Goal: Obtain resource: Download file/media

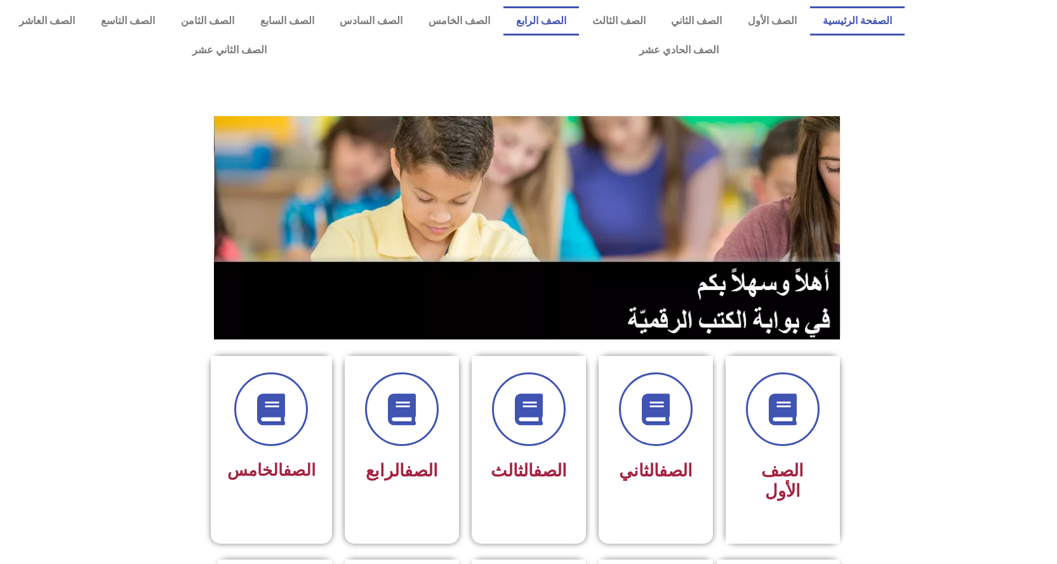
click at [568, 7] on link "الصف الرابع" at bounding box center [541, 20] width 76 height 29
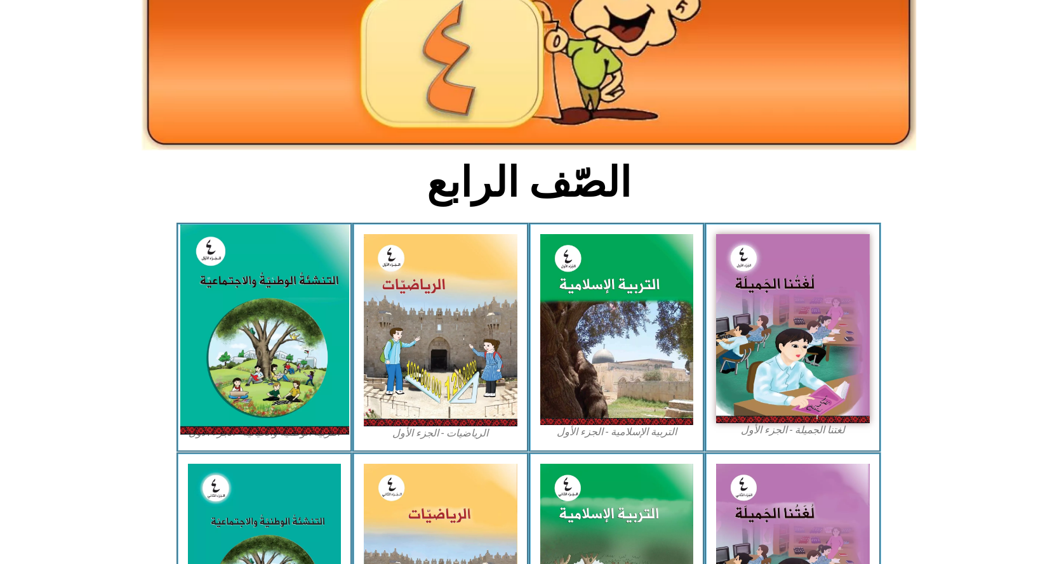
scroll to position [190, 0]
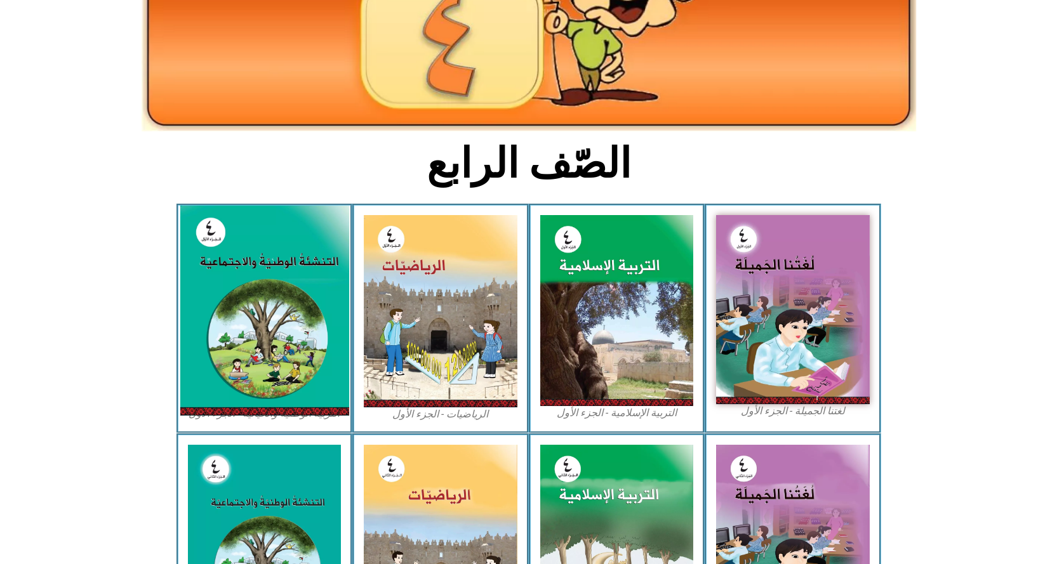
click at [221, 319] on img at bounding box center [264, 311] width 169 height 210
click at [279, 279] on img at bounding box center [264, 311] width 169 height 210
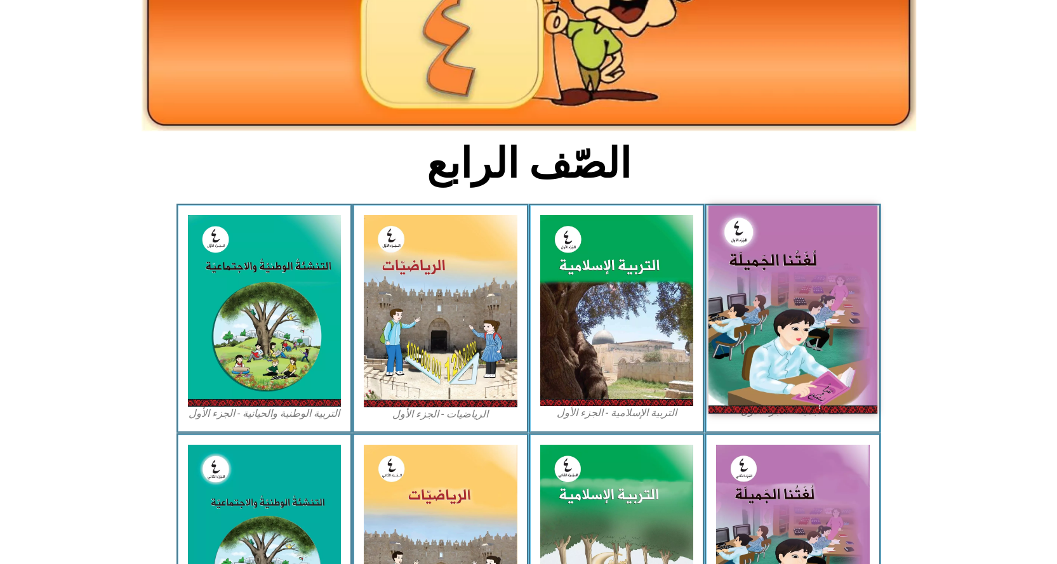
click at [816, 257] on img at bounding box center [792, 310] width 169 height 208
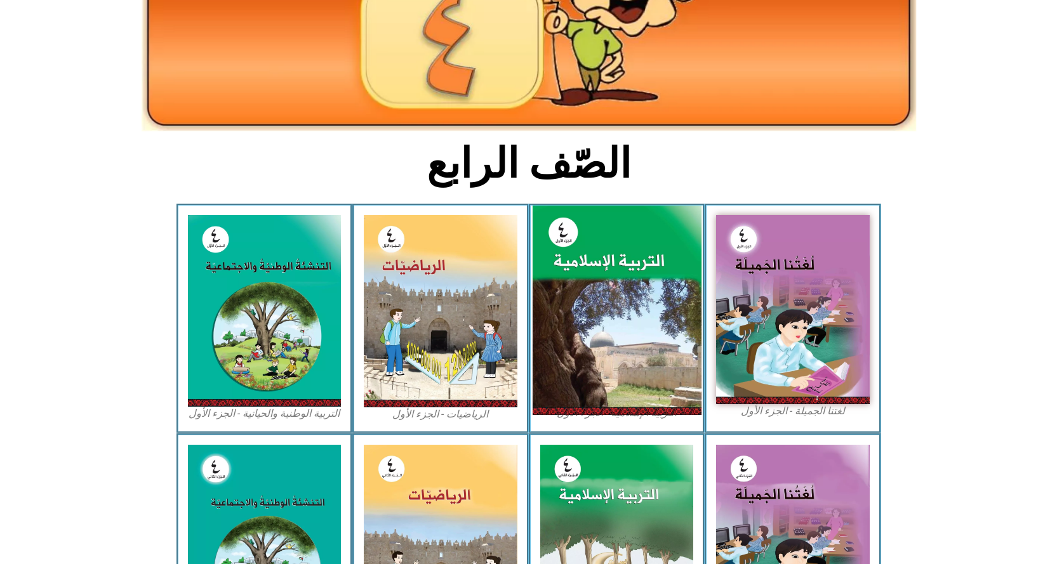
click at [621, 310] on img at bounding box center [616, 311] width 169 height 210
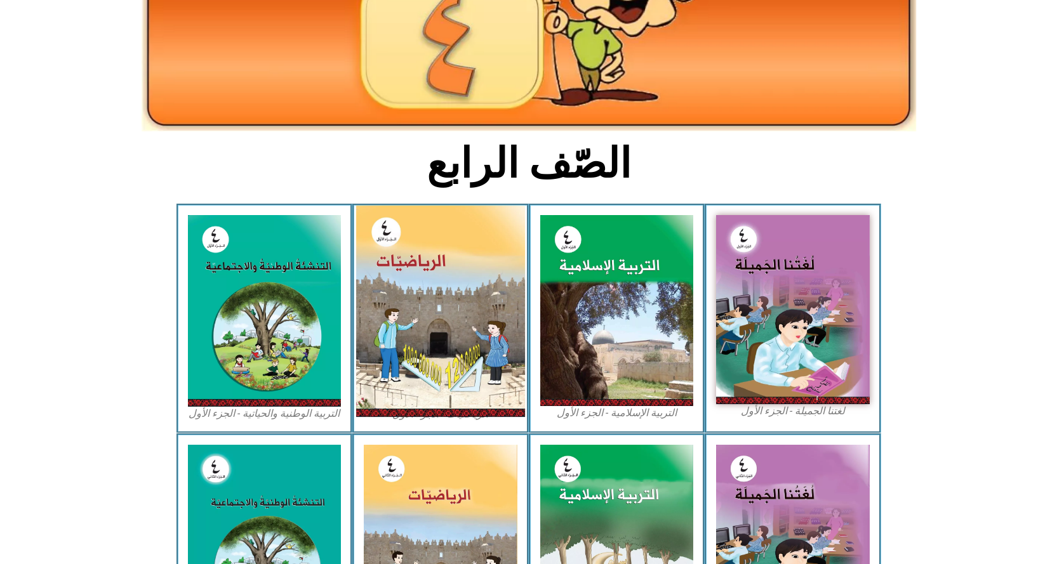
click at [396, 284] on img at bounding box center [440, 311] width 169 height 211
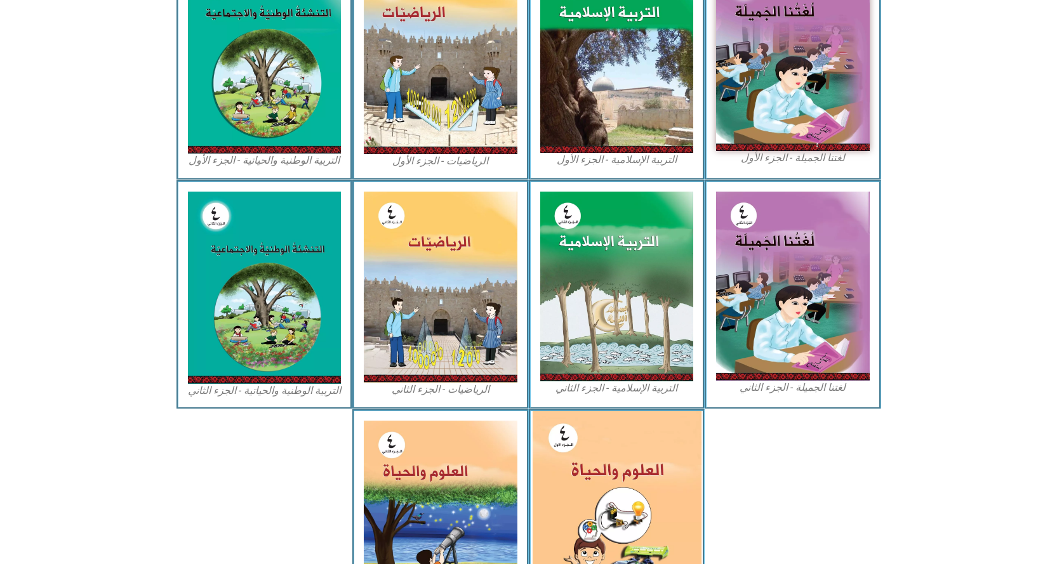
scroll to position [444, 0]
click at [614, 471] on img at bounding box center [616, 515] width 169 height 209
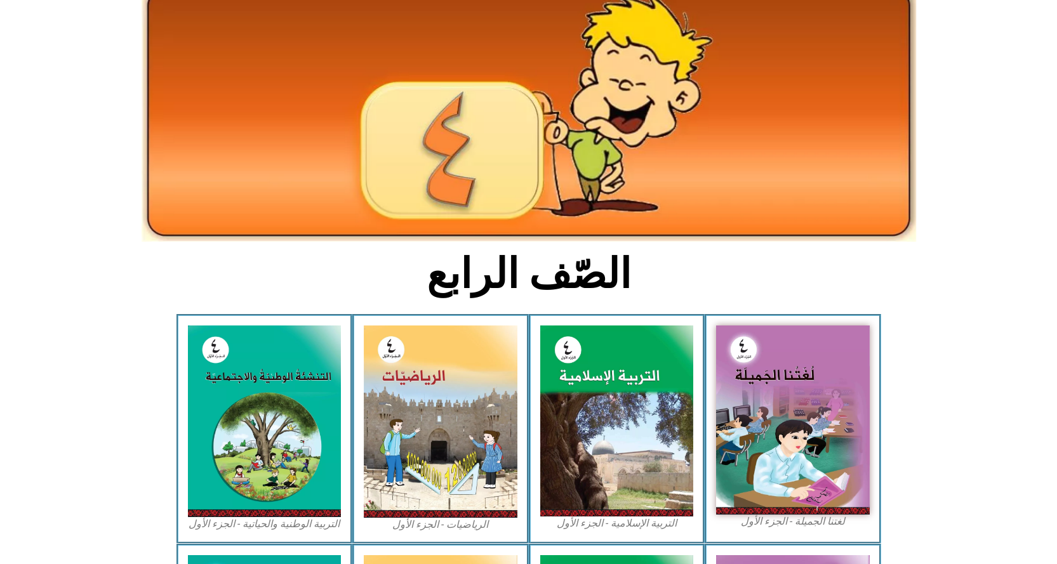
scroll to position [0, 0]
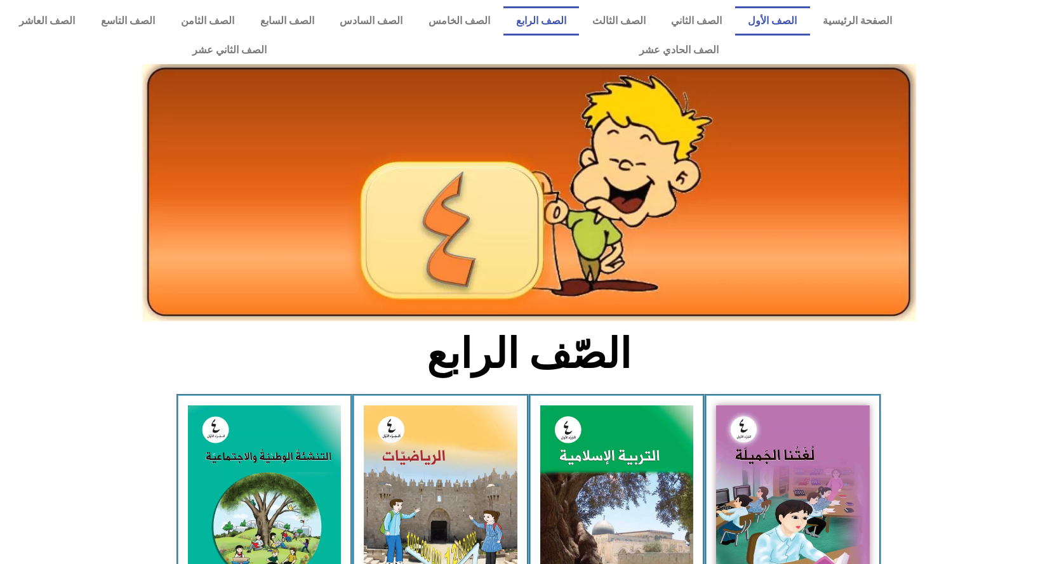
click at [772, 22] on link "الصف الأول" at bounding box center [772, 20] width 75 height 29
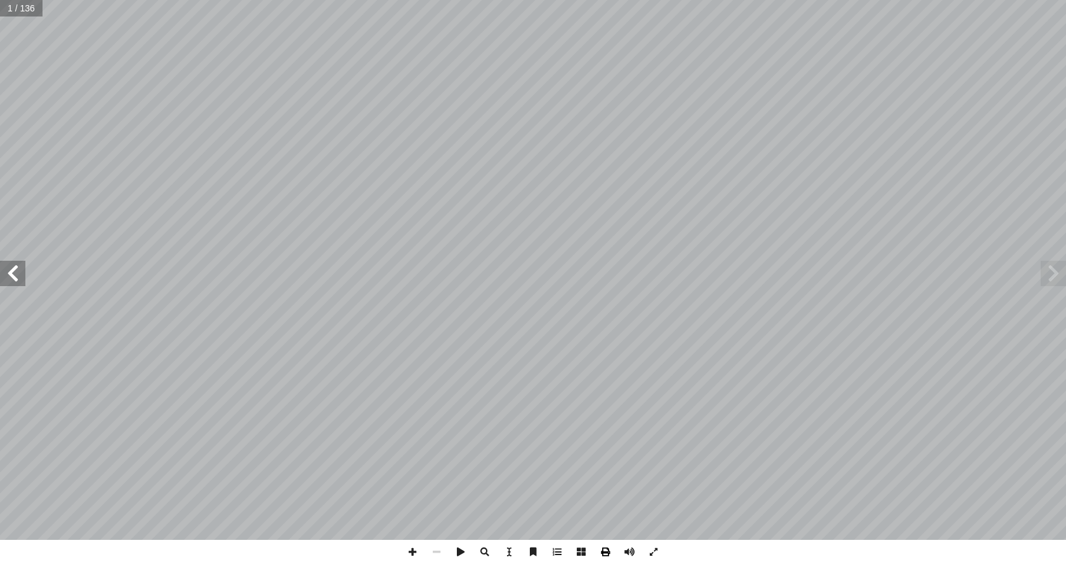
click at [609, 560] on span at bounding box center [605, 552] width 24 height 24
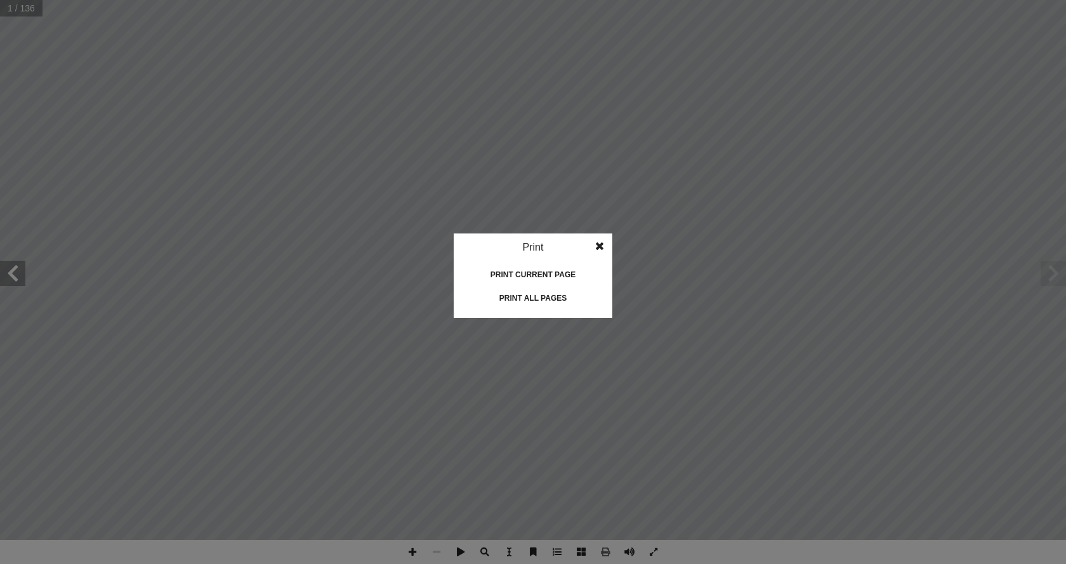
click at [525, 268] on div "Print current page" at bounding box center [533, 275] width 127 height 20
click at [607, 247] on span at bounding box center [599, 246] width 23 height 25
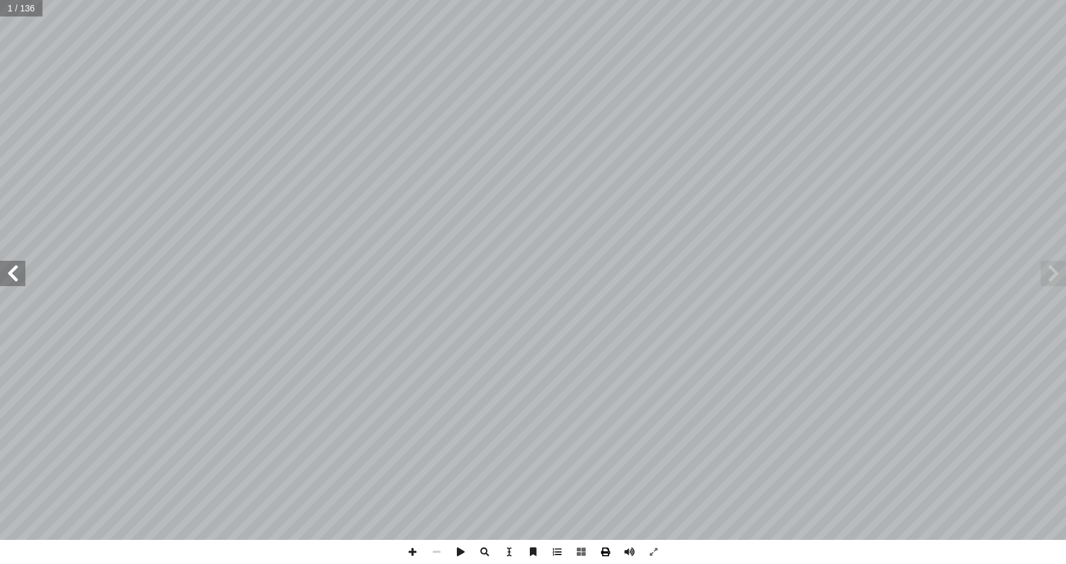
click at [598, 548] on span at bounding box center [605, 552] width 24 height 24
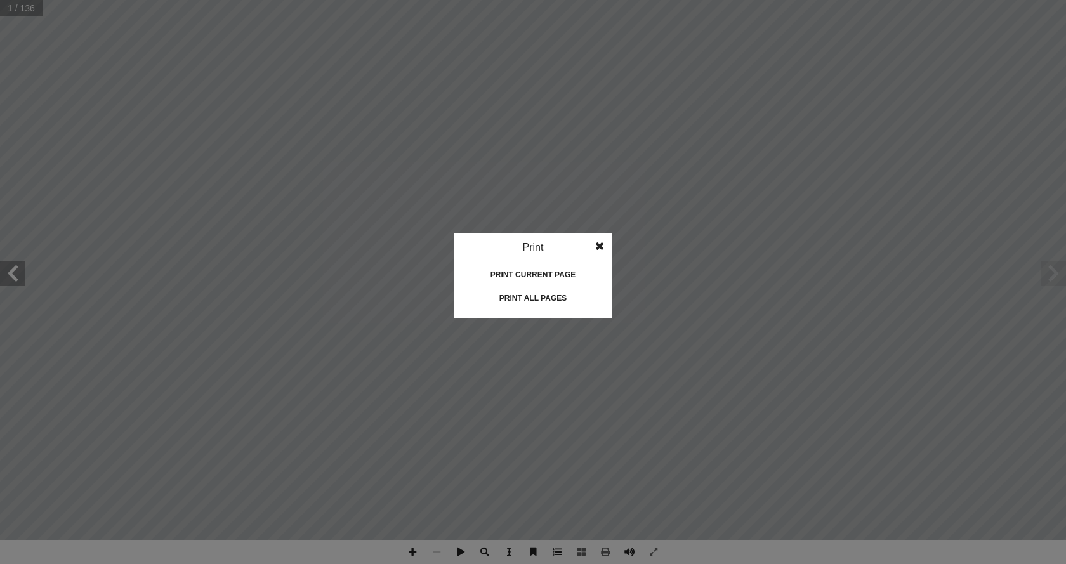
click at [543, 298] on div "Print all pages" at bounding box center [533, 298] width 127 height 20
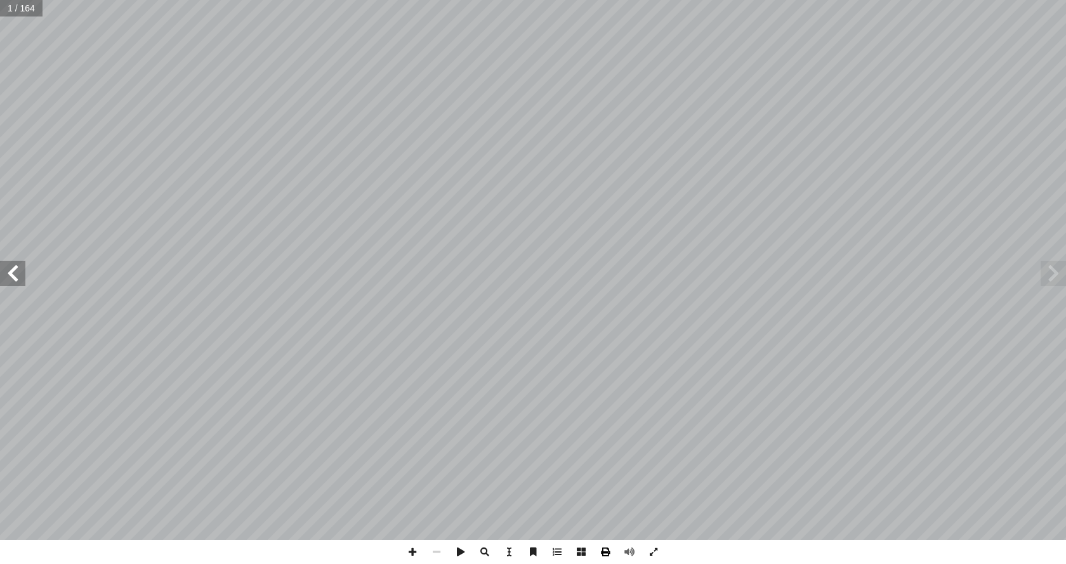
click at [603, 555] on span at bounding box center [605, 552] width 24 height 24
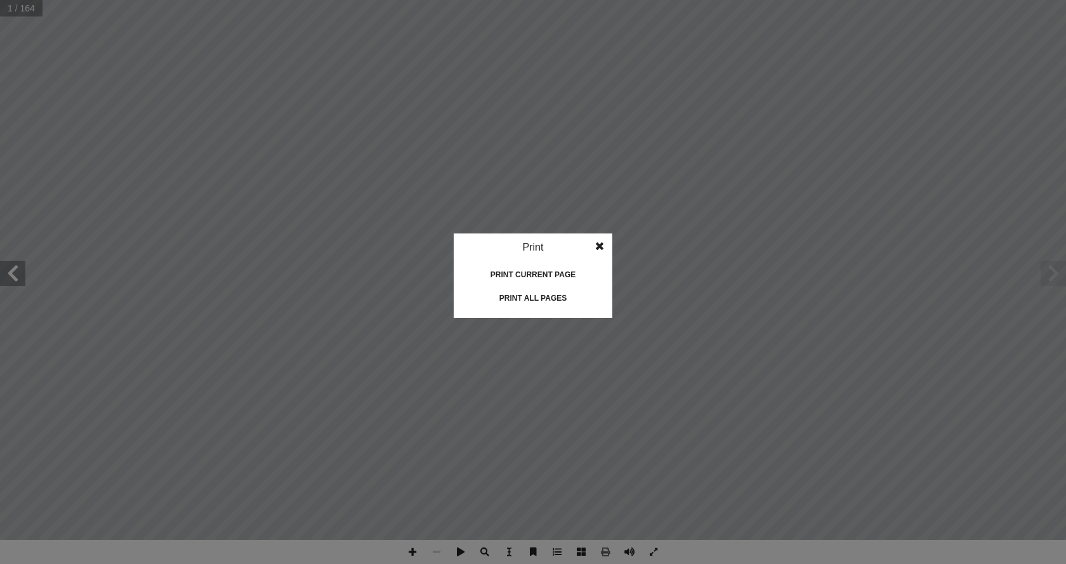
click at [543, 286] on idv "Print Print current page Print left page Print right page Print all pages" at bounding box center [533, 276] width 159 height 84
click at [543, 291] on div "Print all pages" at bounding box center [533, 298] width 127 height 20
drag, startPoint x: 203, startPoint y: 185, endPoint x: 232, endPoint y: 131, distance: 61.9
click at [204, 185] on idv "Print Print current page Print left page Print right page Print all pages" at bounding box center [533, 282] width 1066 height 564
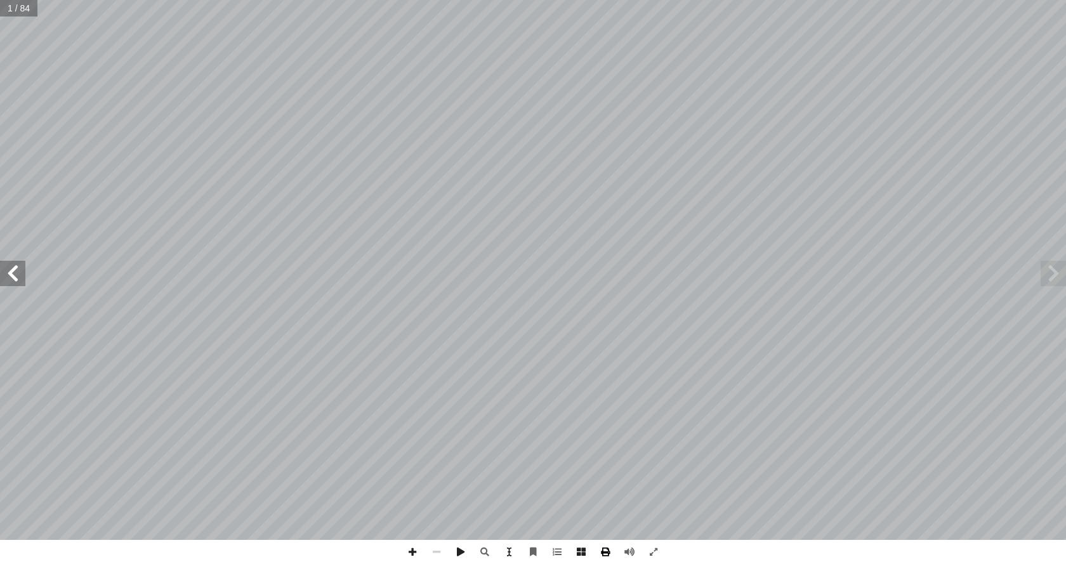
click at [612, 549] on span at bounding box center [605, 552] width 24 height 24
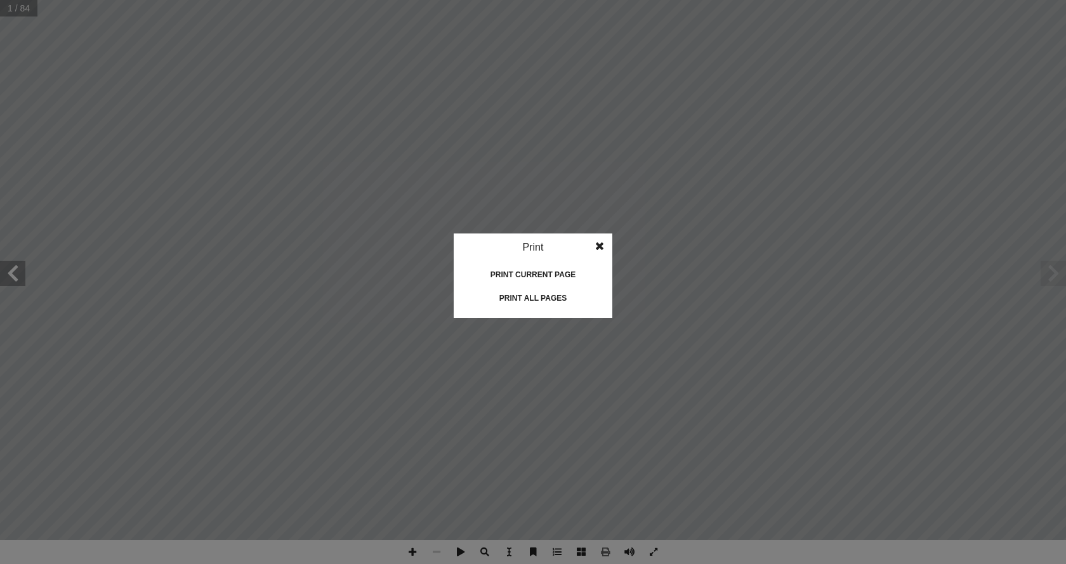
click at [508, 279] on div "Print current page" at bounding box center [533, 275] width 127 height 20
click at [544, 306] on div "Print all pages" at bounding box center [533, 298] width 127 height 20
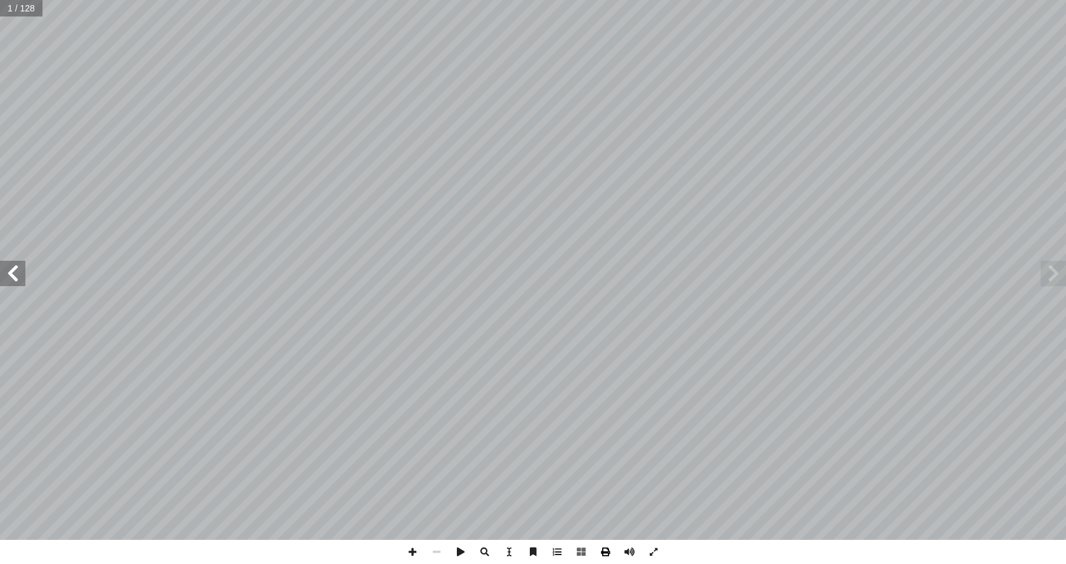
click at [609, 551] on span at bounding box center [605, 552] width 24 height 24
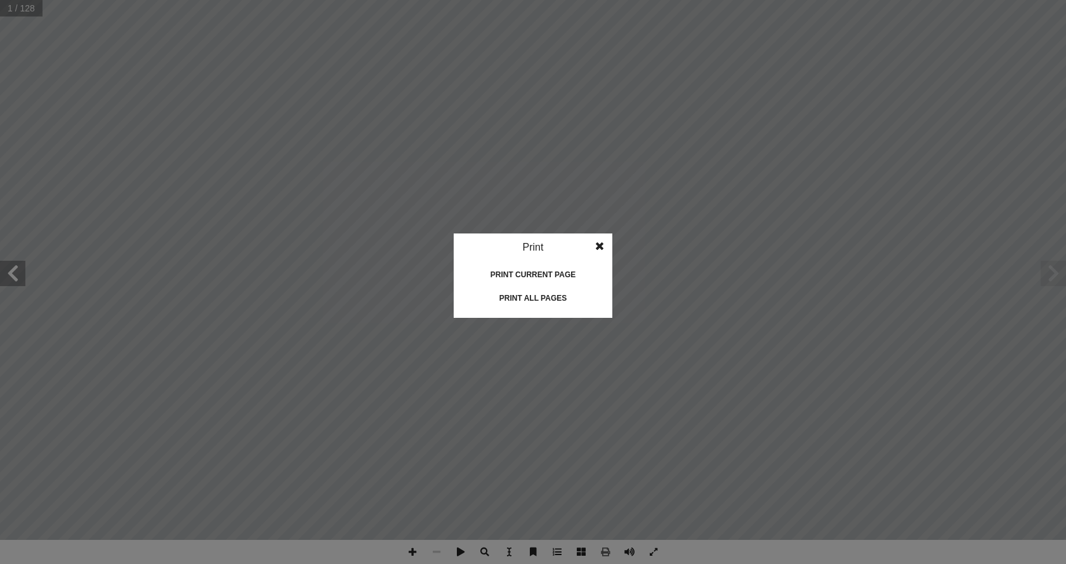
click at [526, 293] on div "Print all pages" at bounding box center [533, 298] width 127 height 20
drag, startPoint x: 267, startPoint y: 194, endPoint x: 300, endPoint y: 5, distance: 191.9
click at [282, 170] on idv "Print Print current page Print left page Print right page Print all pages" at bounding box center [533, 282] width 1066 height 564
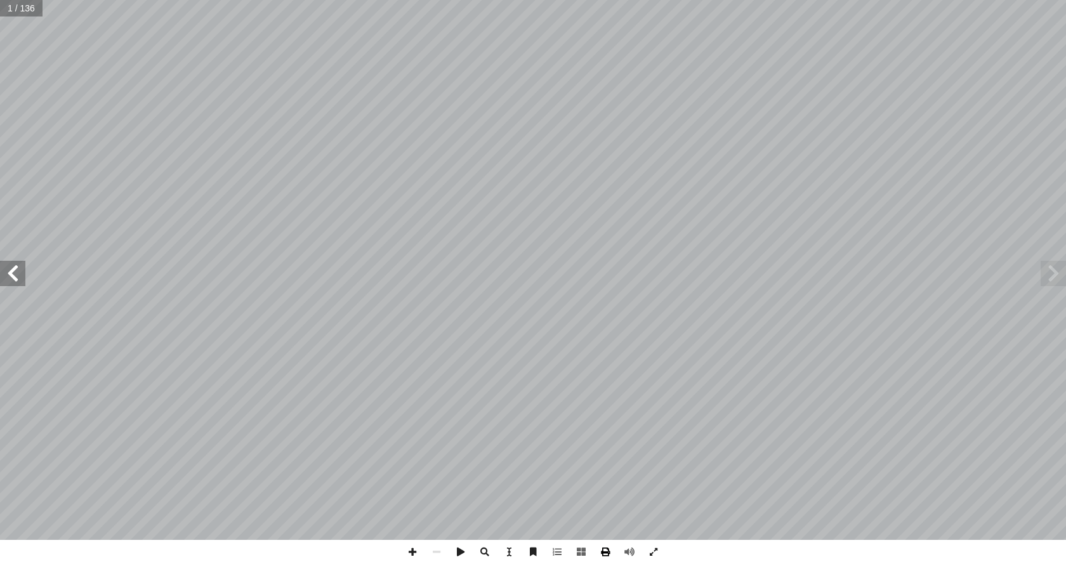
click at [612, 546] on span at bounding box center [605, 552] width 24 height 24
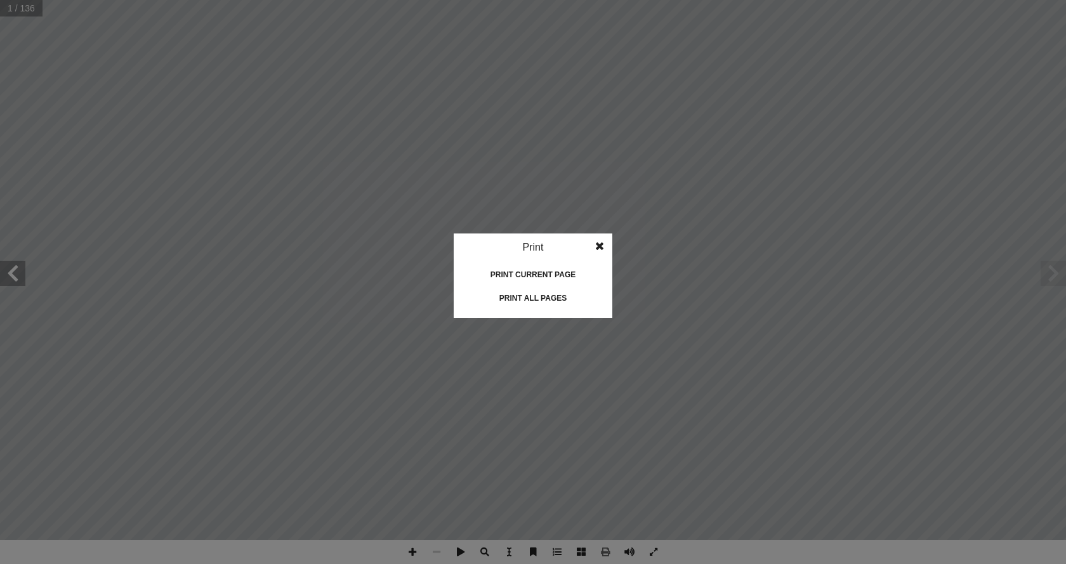
click at [503, 303] on div "Print all pages" at bounding box center [533, 298] width 127 height 20
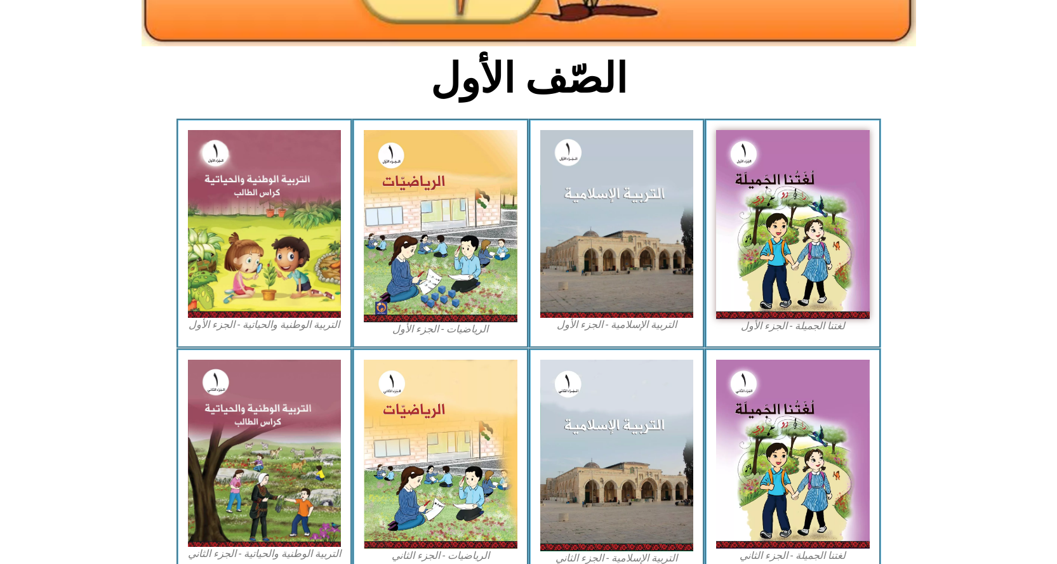
scroll to position [289, 0]
